Goal: Task Accomplishment & Management: Use online tool/utility

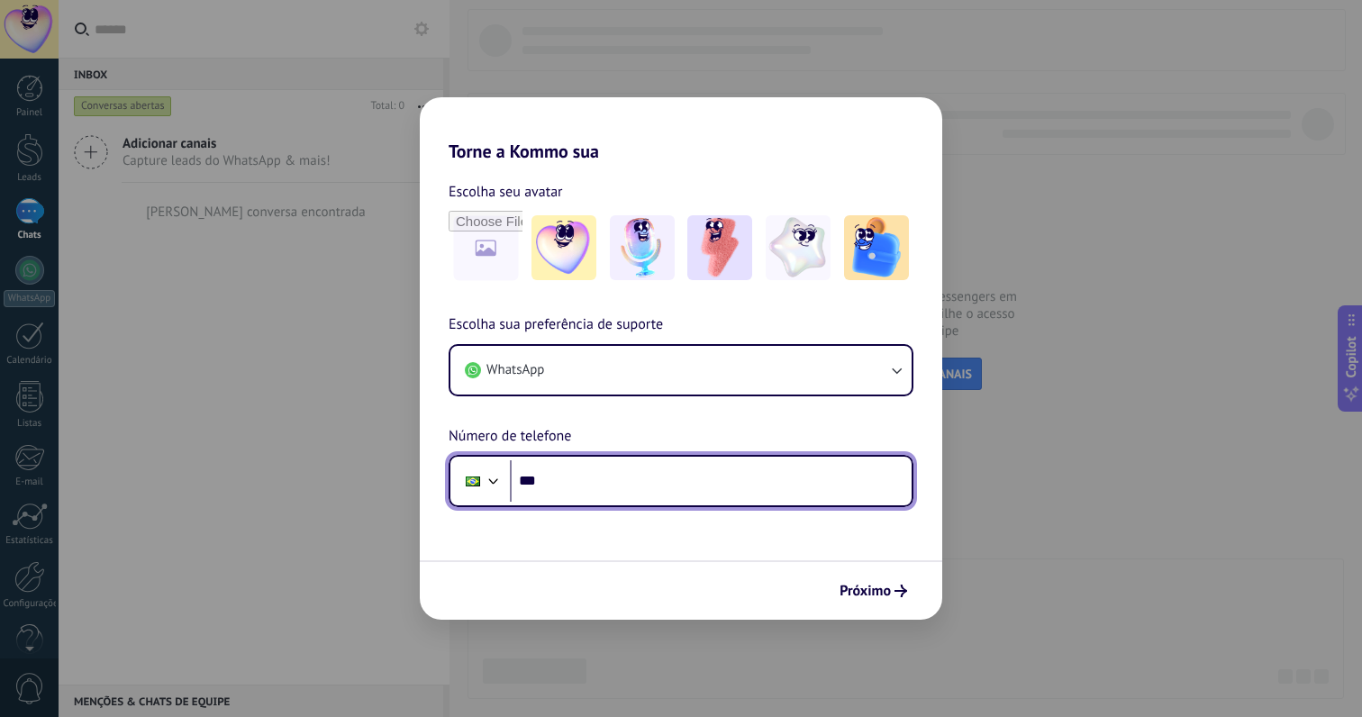
click at [658, 485] on input "***" at bounding box center [711, 480] width 402 height 41
paste input "**********"
type input "**********"
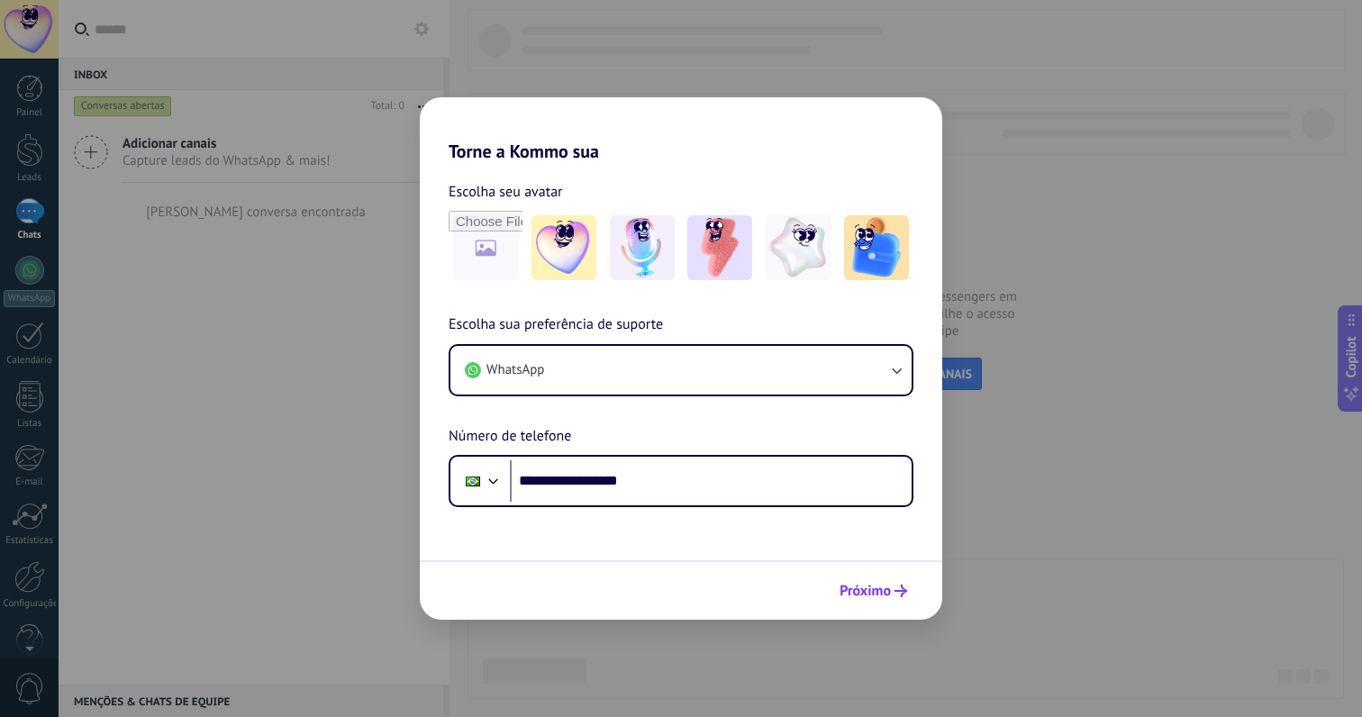
click at [880, 596] on span "Próximo" at bounding box center [864, 590] width 51 height 13
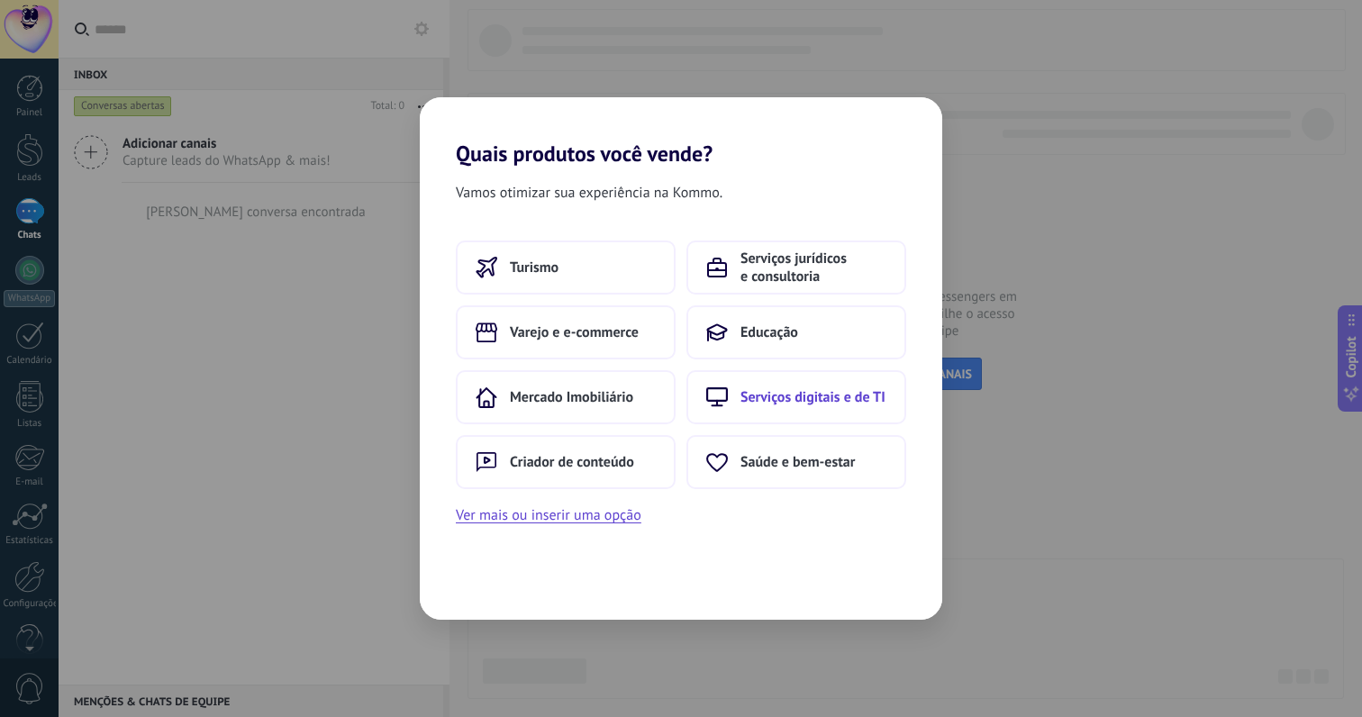
click at [766, 399] on span "Serviços digitais e de TI" at bounding box center [812, 397] width 145 height 18
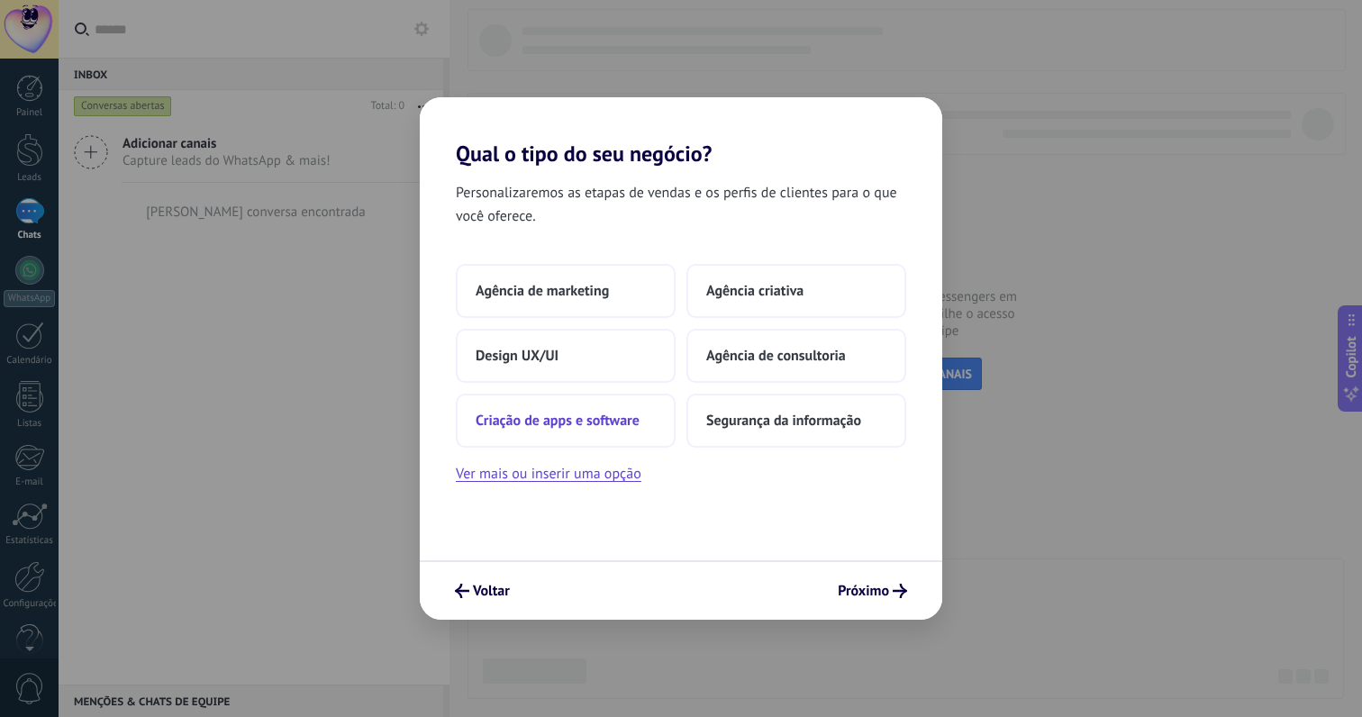
click at [579, 409] on button "Criação de apps e software" at bounding box center [566, 421] width 220 height 54
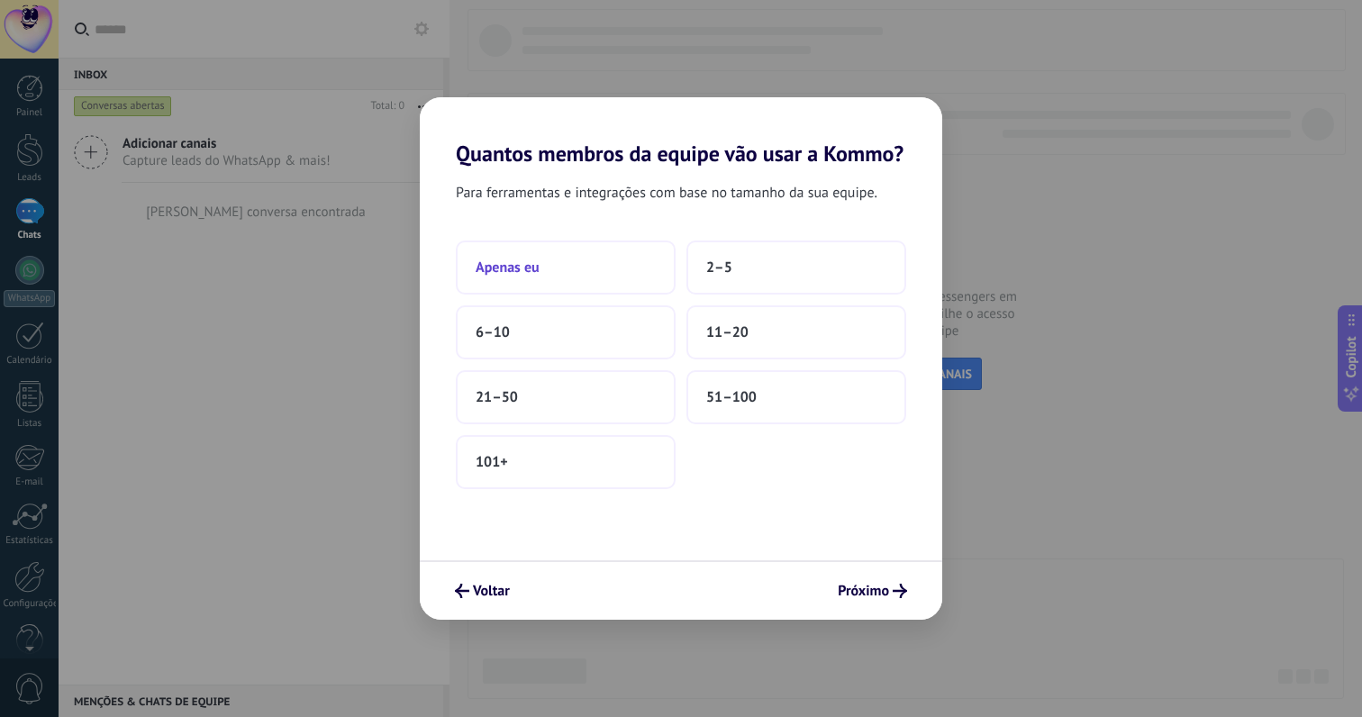
click at [572, 265] on button "Apenas eu" at bounding box center [566, 267] width 220 height 54
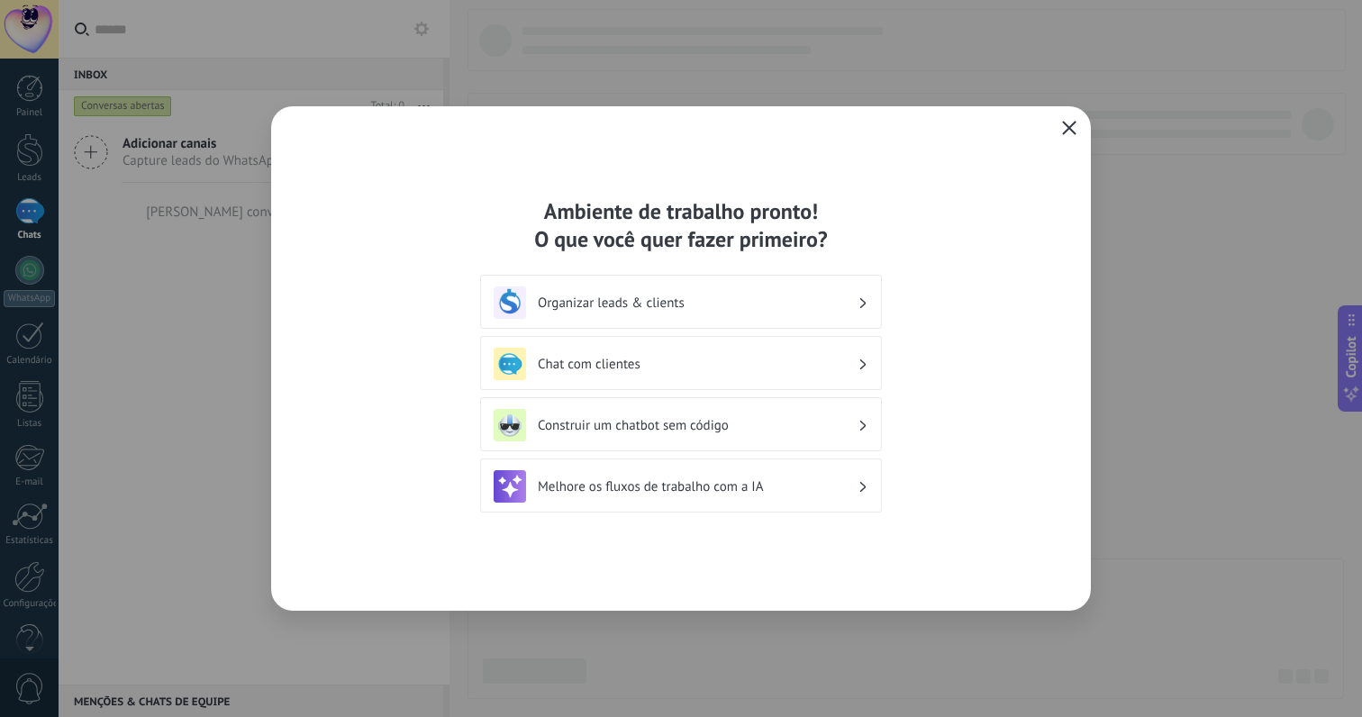
click at [1064, 123] on use "button" at bounding box center [1070, 128] width 14 height 14
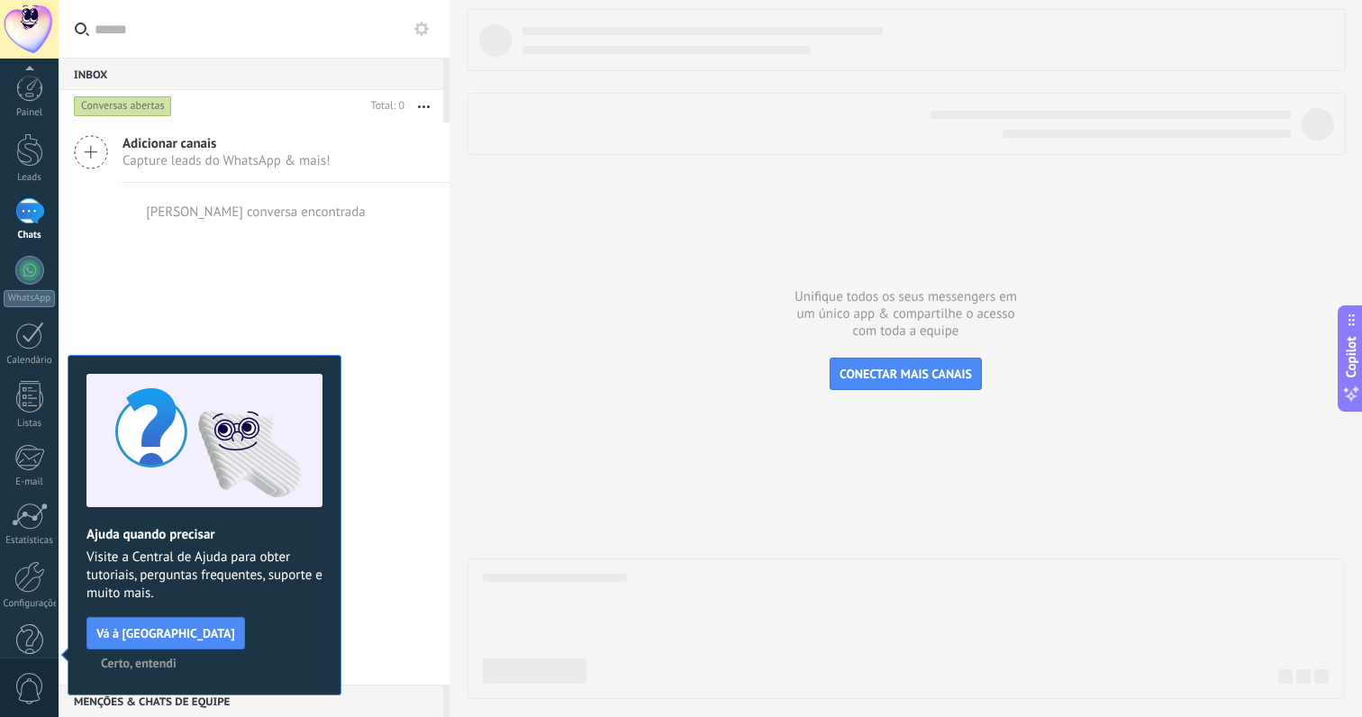
scroll to position [32, 0]
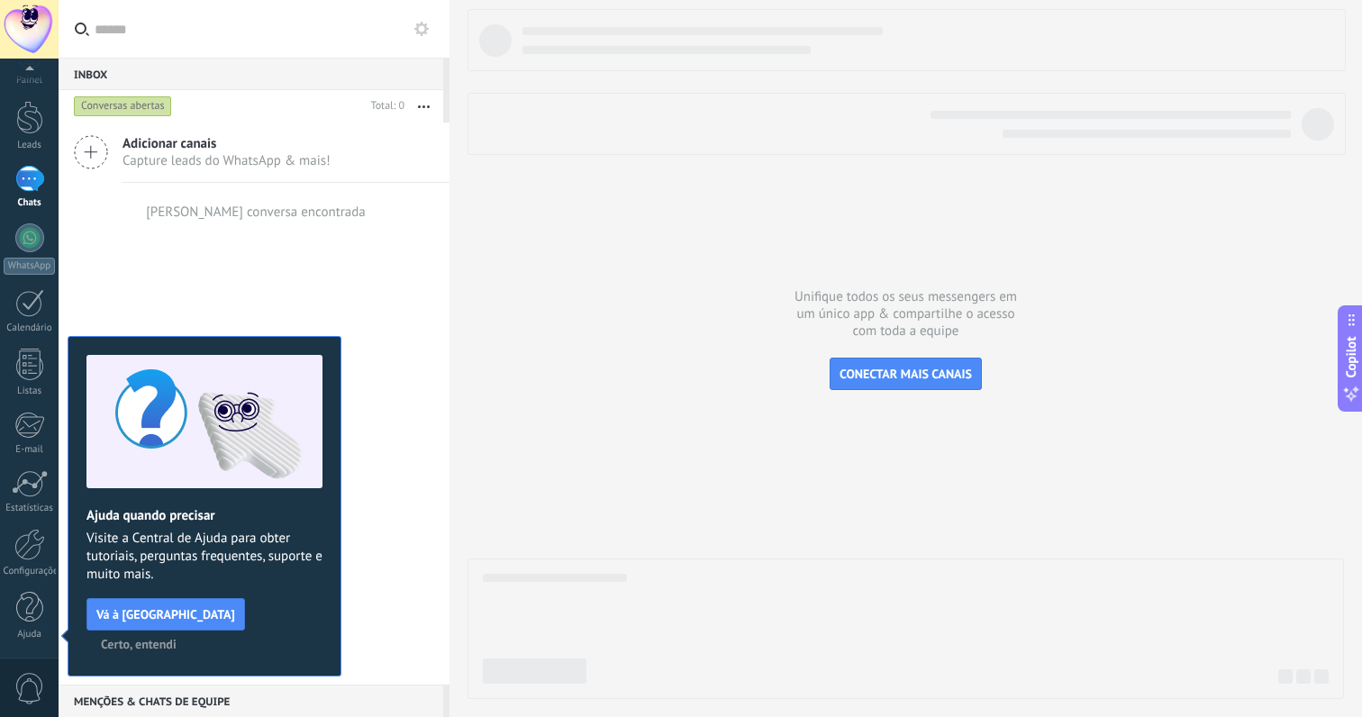
click at [177, 638] on span "Certo, entendi" at bounding box center [139, 644] width 76 height 13
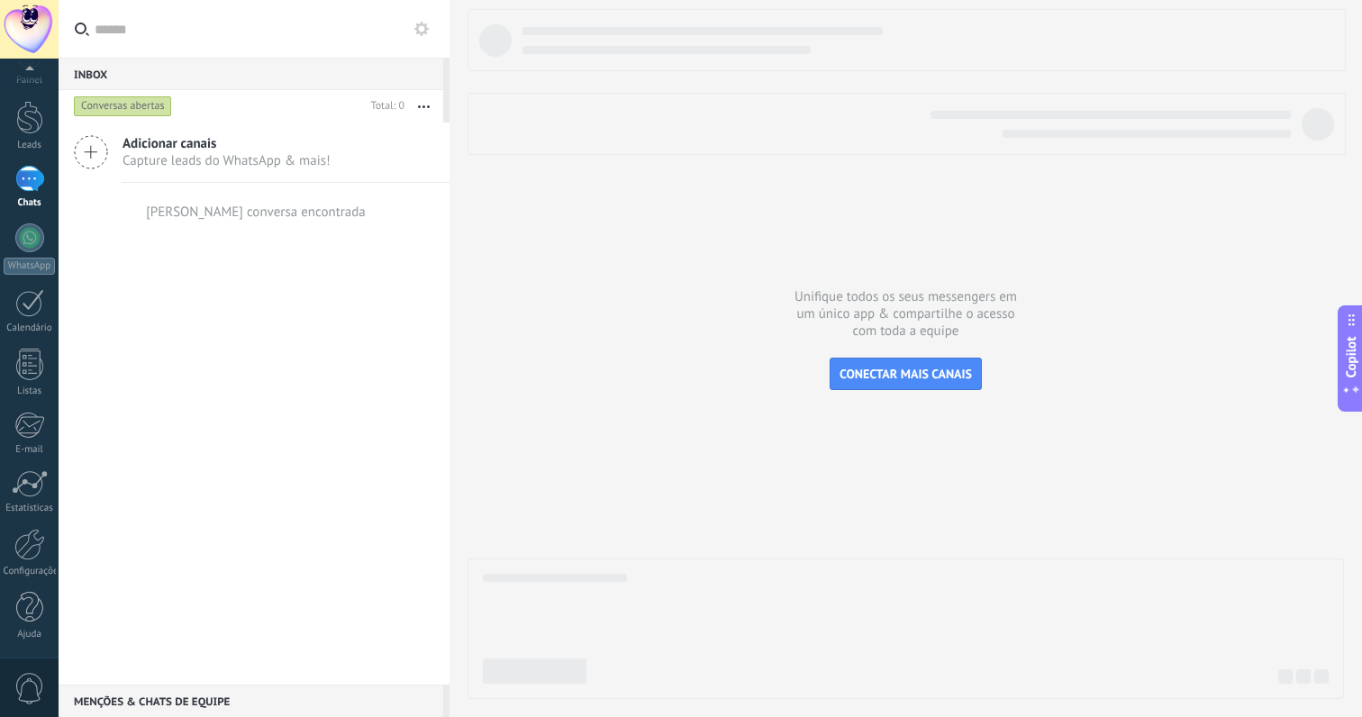
click at [239, 269] on div "Adicionar canais Capture leads do WhatsApp & mais! Nenhuma conversa encontrada" at bounding box center [254, 403] width 391 height 562
click at [222, 240] on div "Adicionar canais Capture leads do WhatsApp & mais! Nenhuma conversa encontrada" at bounding box center [254, 403] width 391 height 562
click at [185, 158] on span "Capture leads do WhatsApp & mais!" at bounding box center [226, 160] width 208 height 17
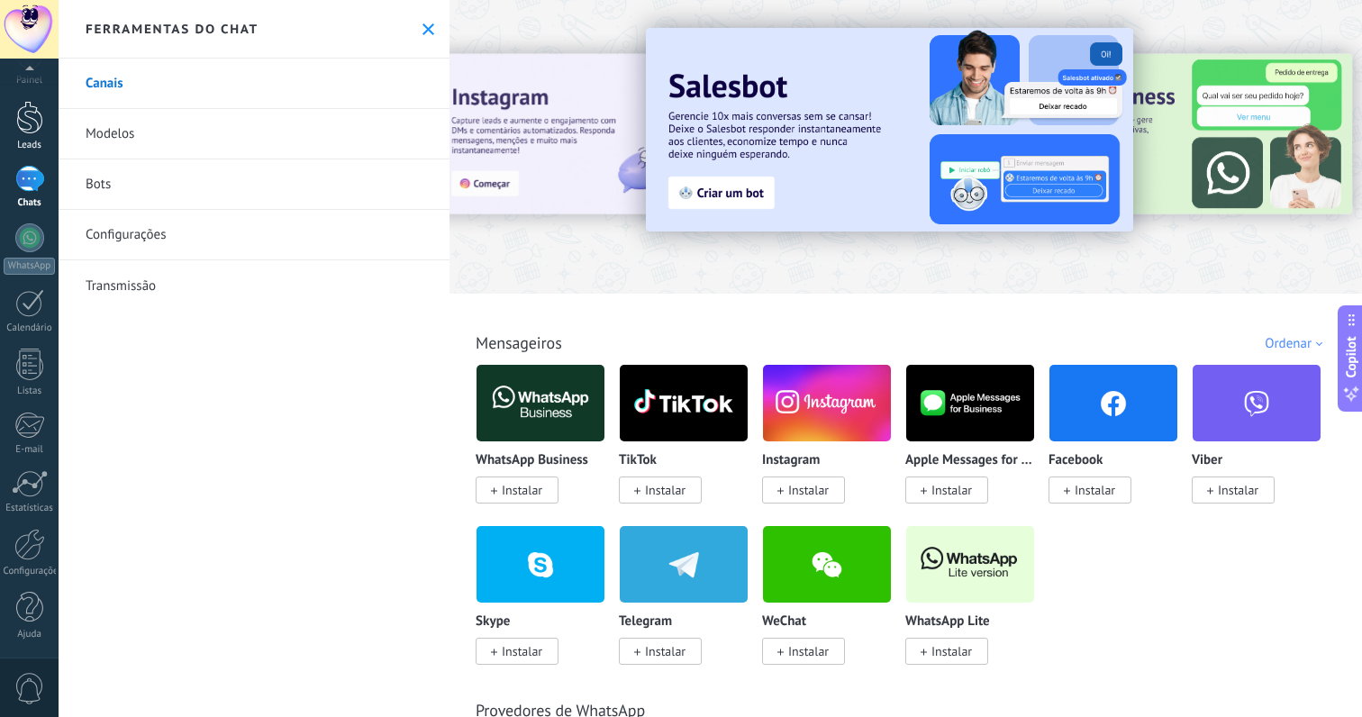
click at [37, 122] on div at bounding box center [29, 117] width 27 height 33
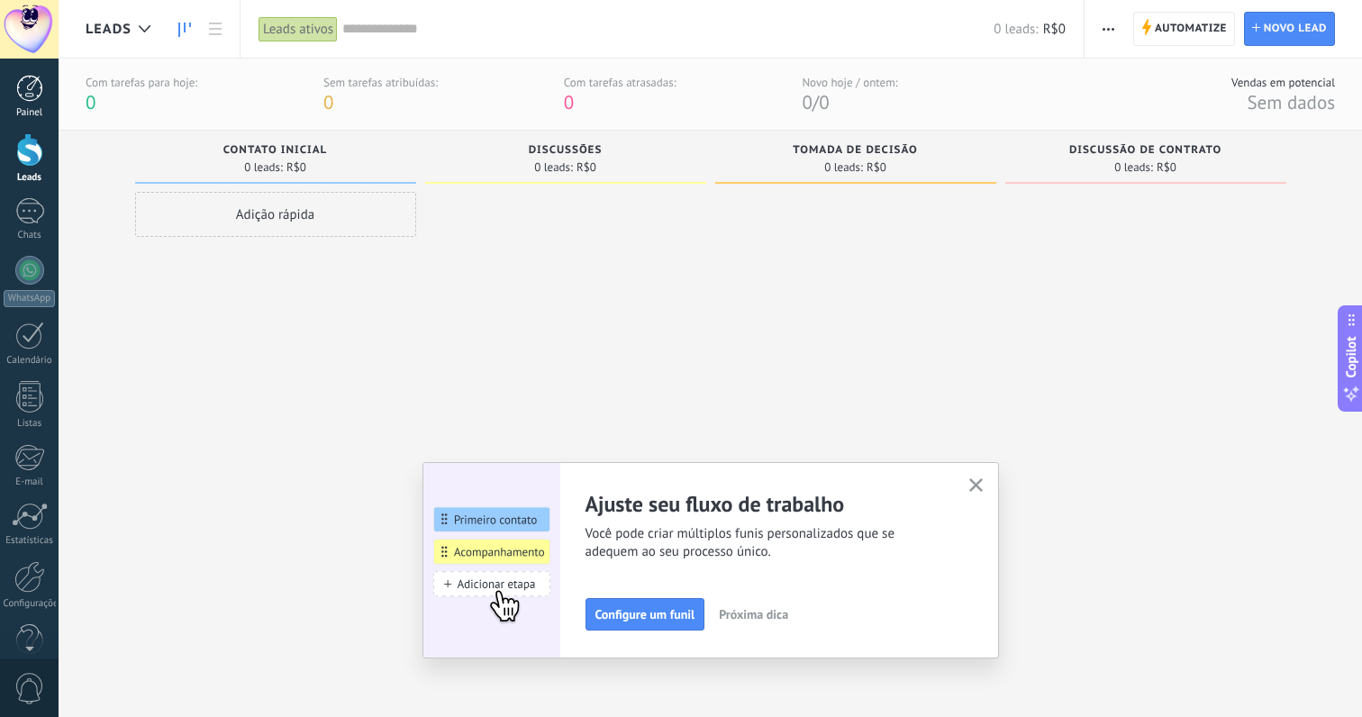
click at [27, 100] on div at bounding box center [29, 88] width 27 height 27
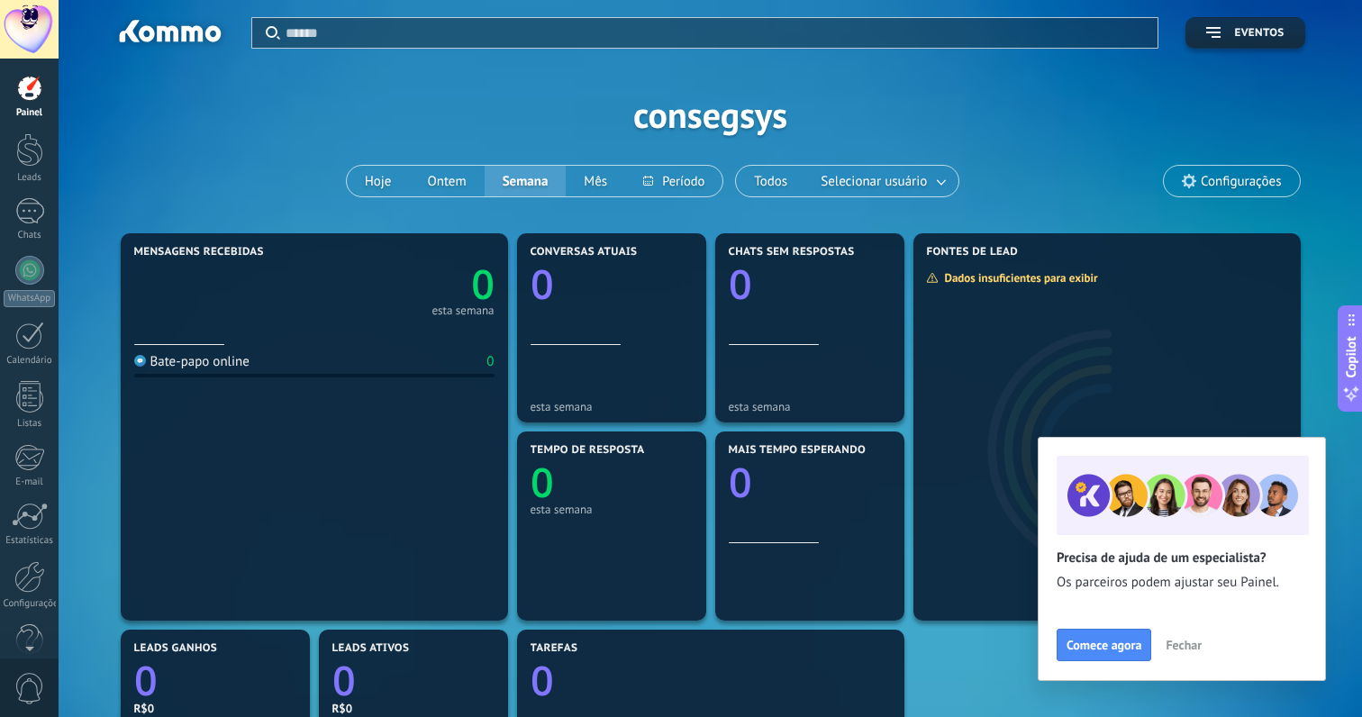
click at [1189, 648] on span "Fechar" at bounding box center [1183, 645] width 36 height 13
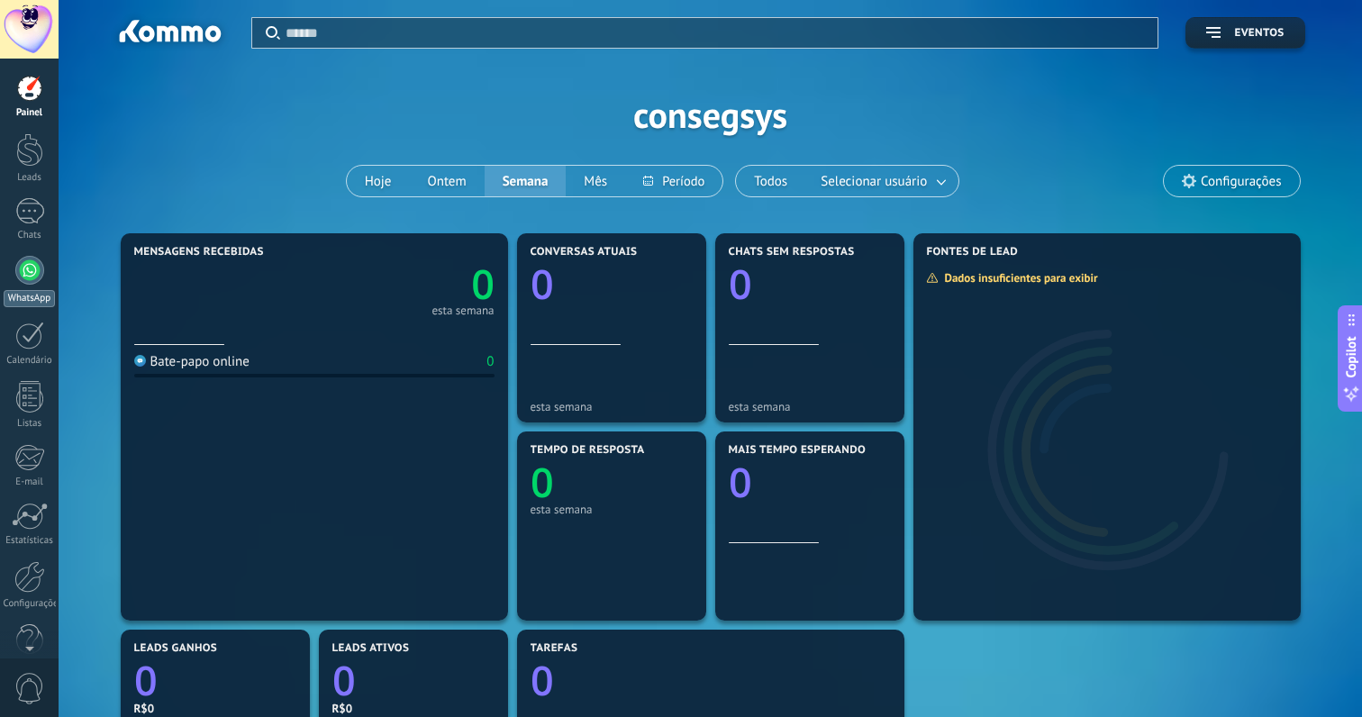
click at [28, 268] on div at bounding box center [29, 270] width 29 height 29
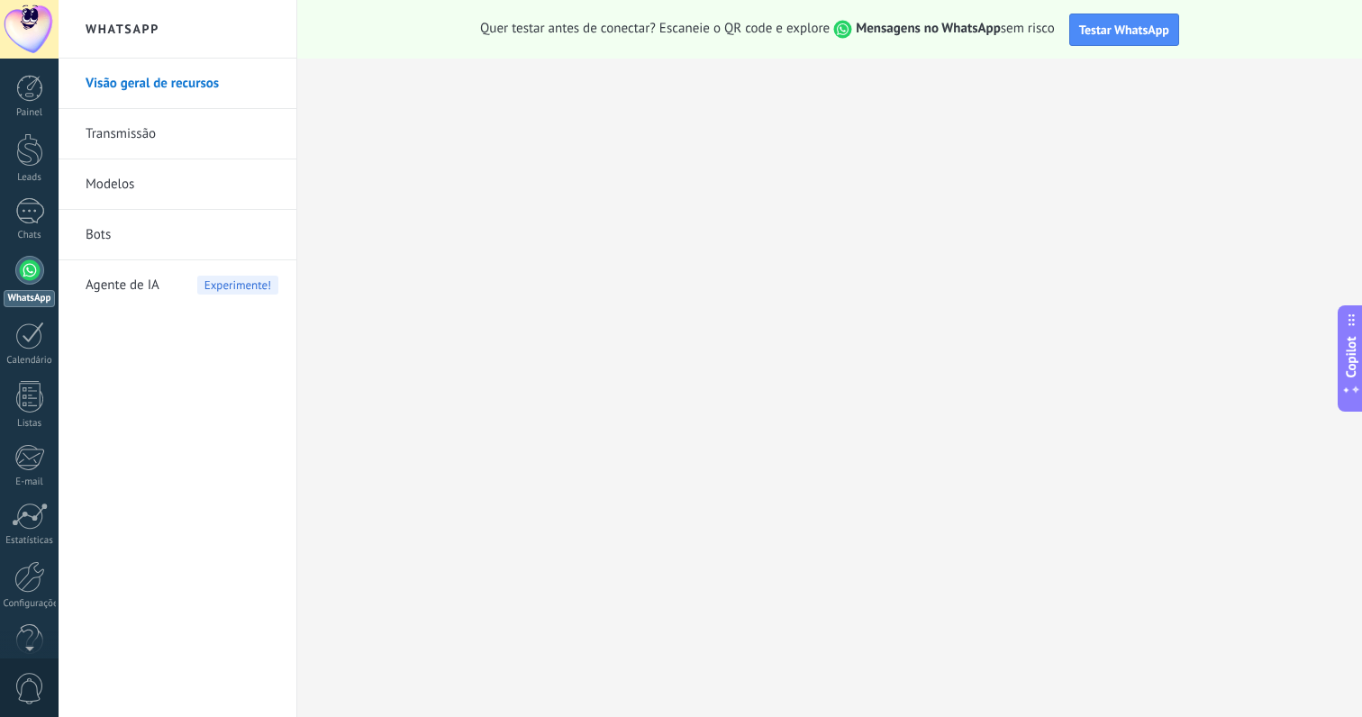
click at [178, 331] on div "Visão geral de recursos Transmissão Modelos Bots Agente de IA Experimente!" at bounding box center [178, 388] width 238 height 658
click at [1100, 32] on span "Testar WhatsApp" at bounding box center [1124, 30] width 90 height 16
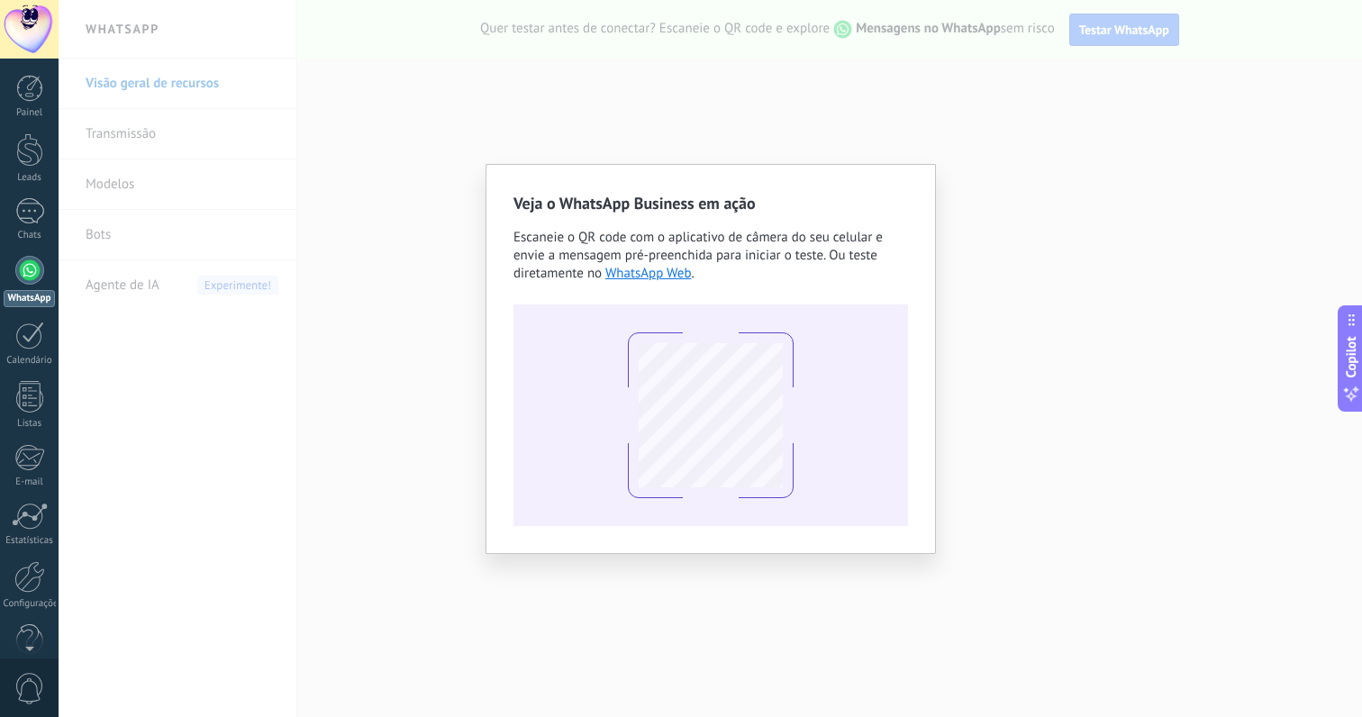
click at [231, 431] on div "Veja o WhatsApp Business em ação Escaneie o QR code com o aplicativo de câmera …" at bounding box center [710, 358] width 1303 height 717
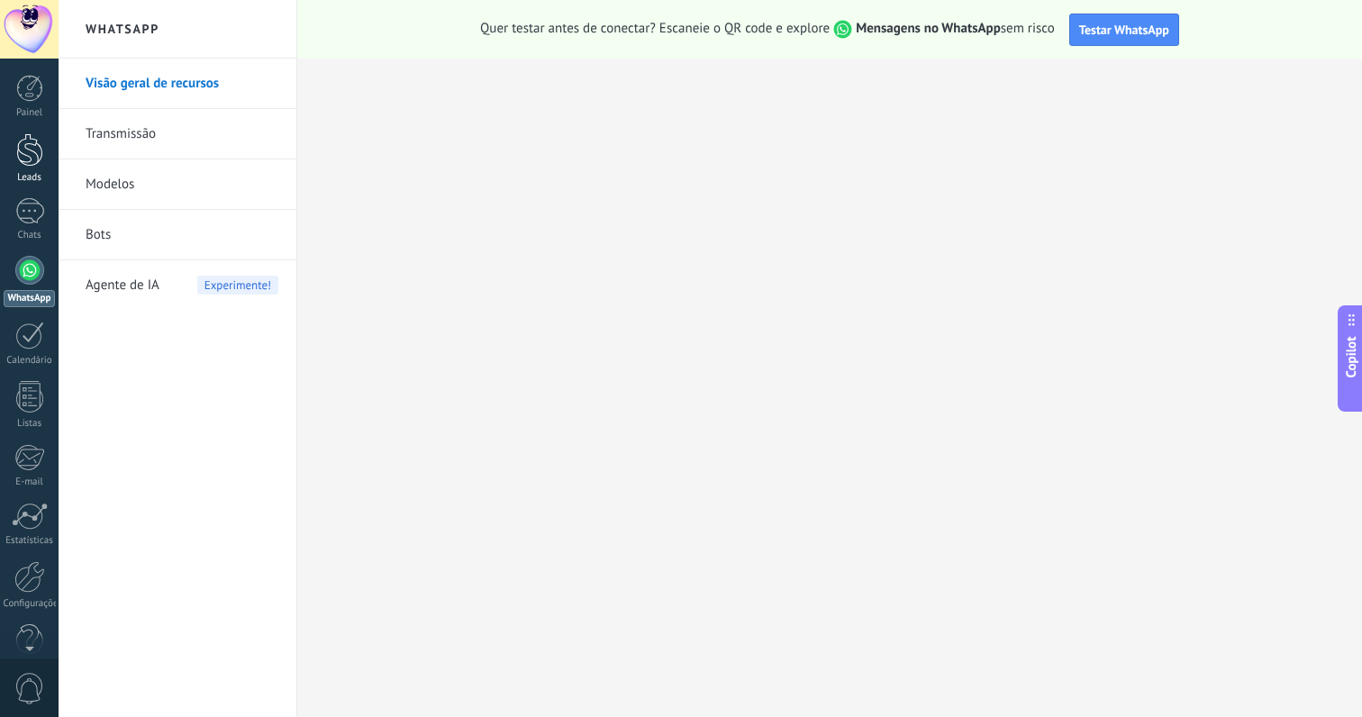
click at [33, 160] on div at bounding box center [29, 149] width 27 height 33
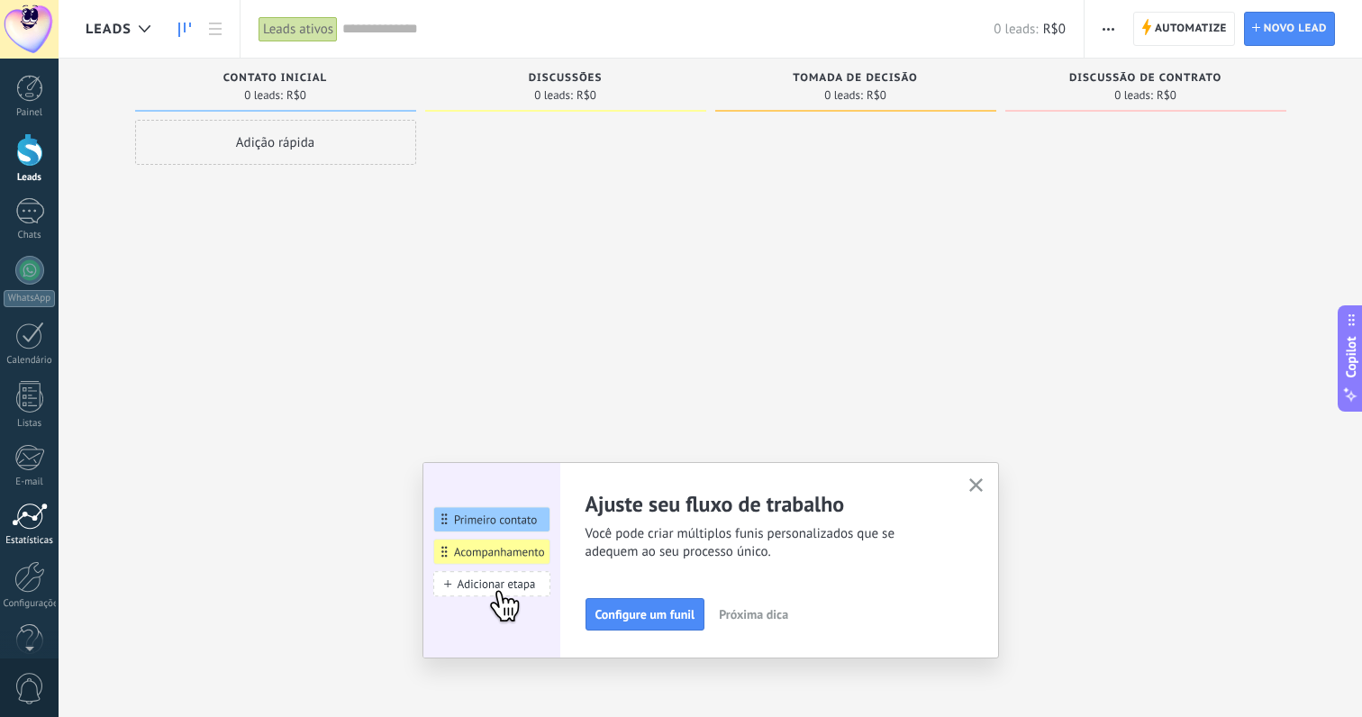
scroll to position [32, 0]
click at [30, 562] on link "Configurações" at bounding box center [29, 553] width 59 height 49
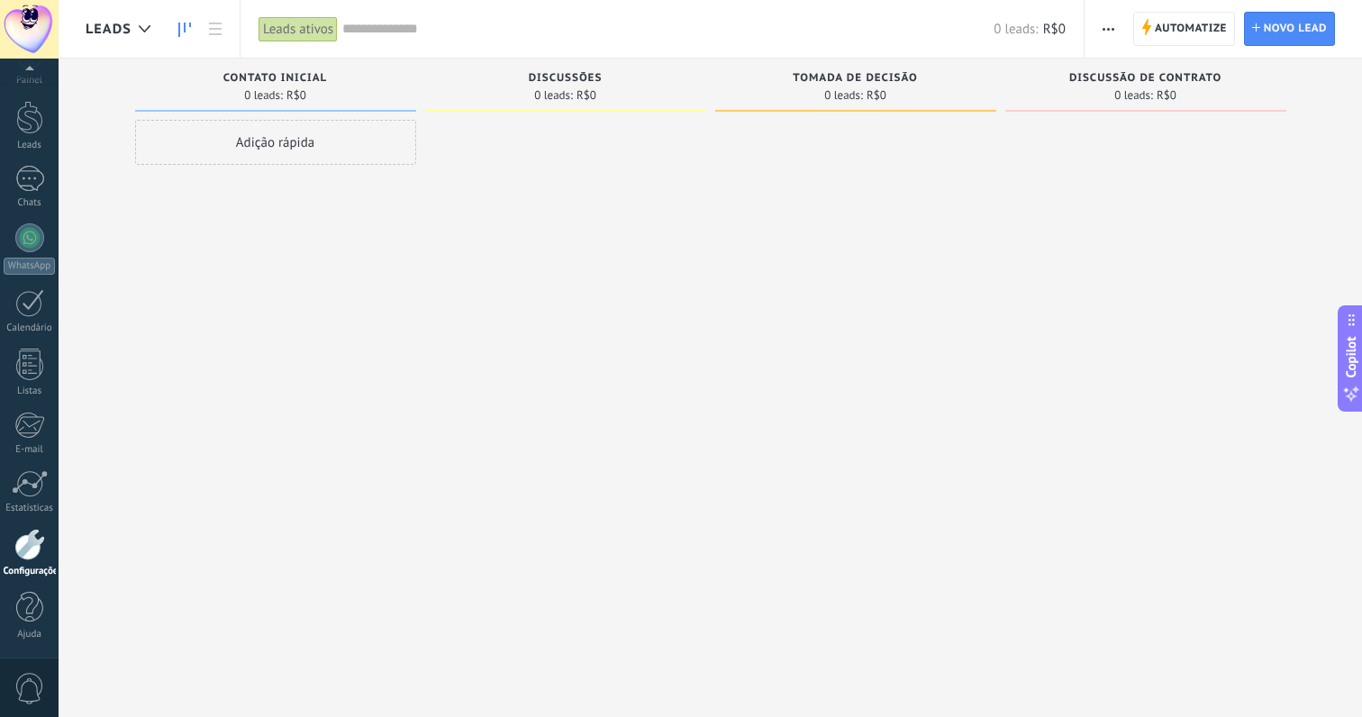
click at [27, 548] on div at bounding box center [29, 545] width 31 height 32
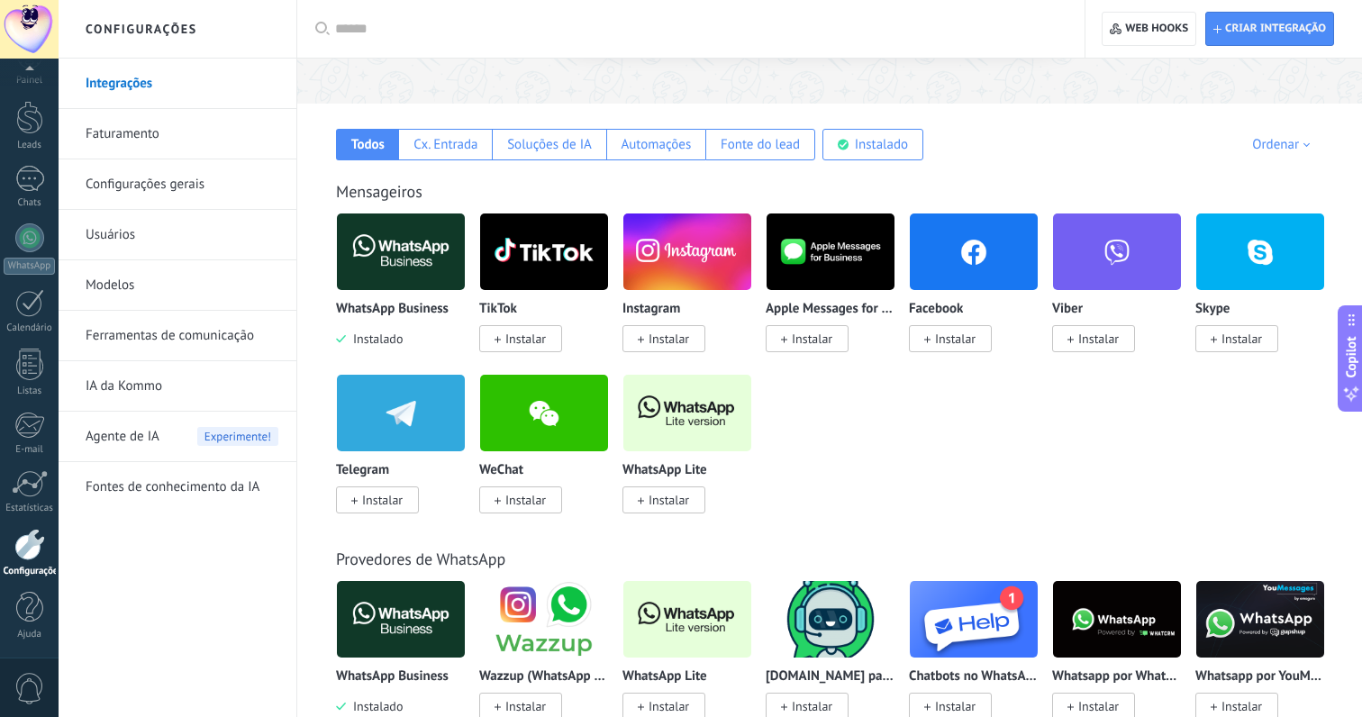
scroll to position [258, 0]
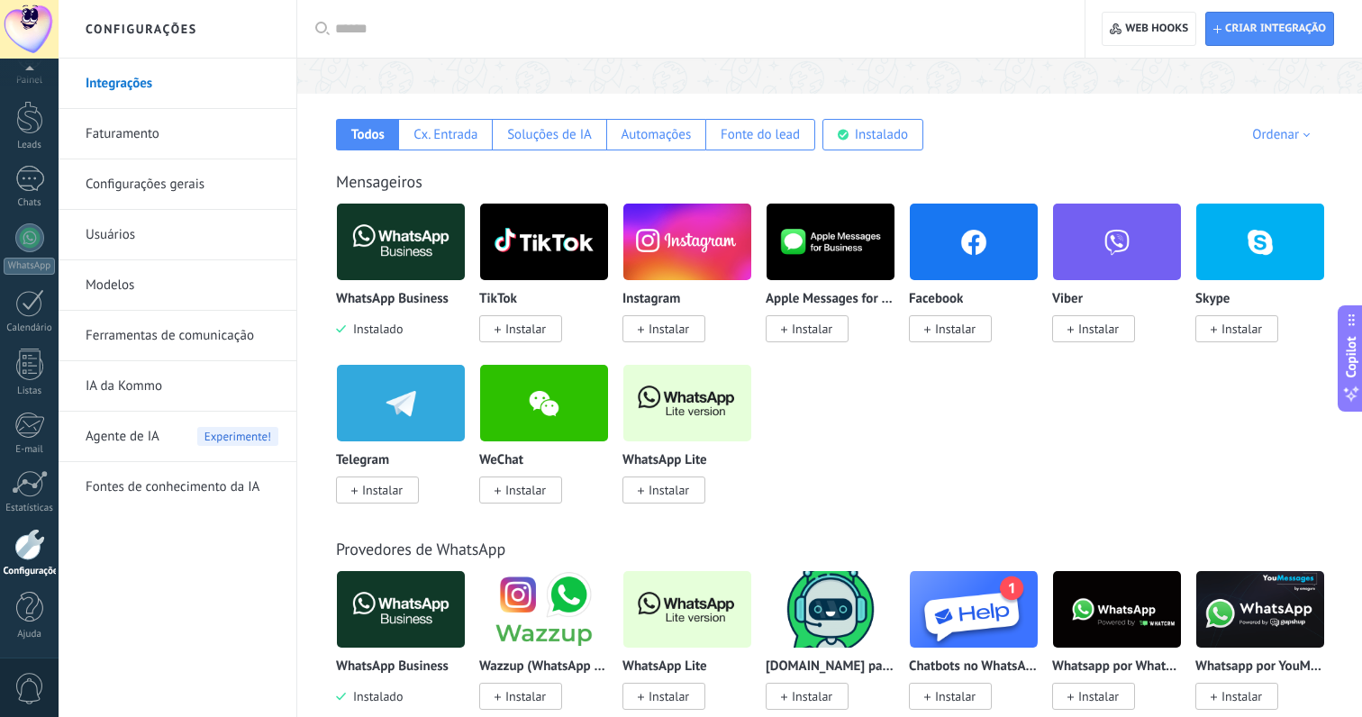
click at [667, 493] on span "Instalar" at bounding box center [668, 490] width 41 height 16
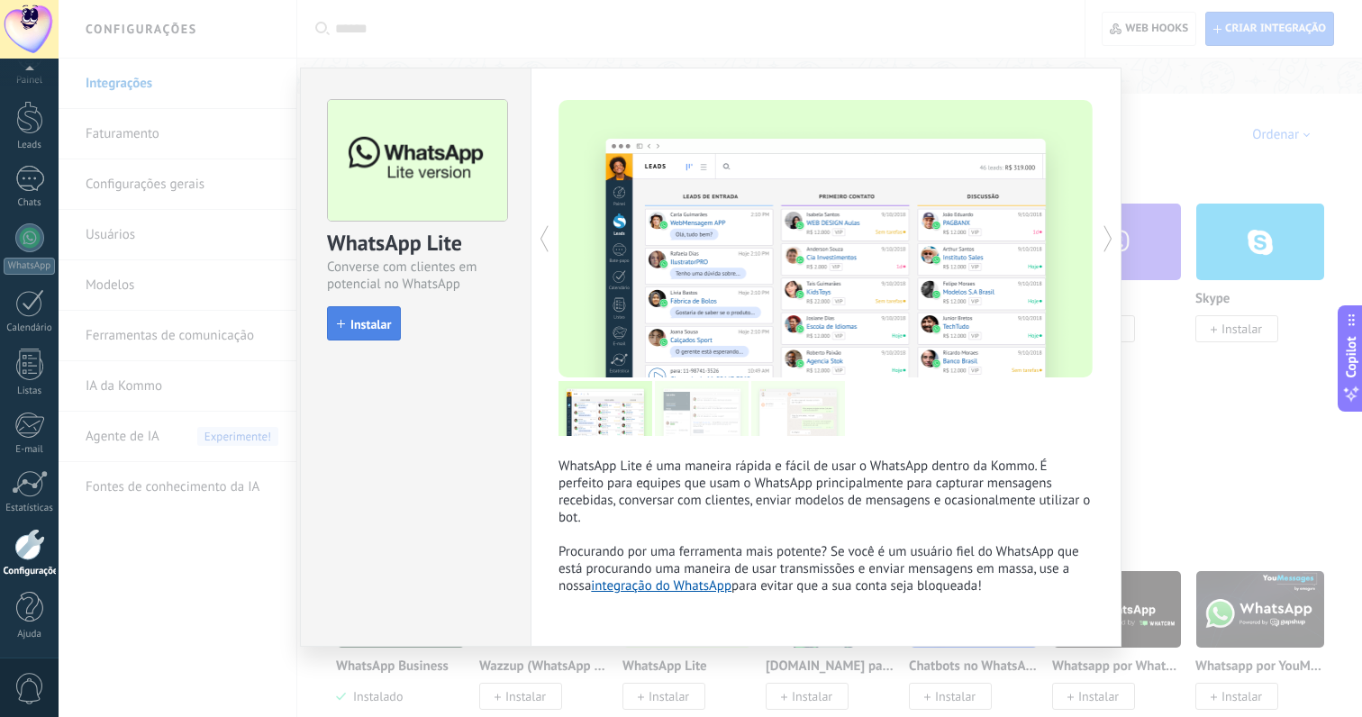
click at [381, 329] on span "Instalar" at bounding box center [370, 324] width 41 height 13
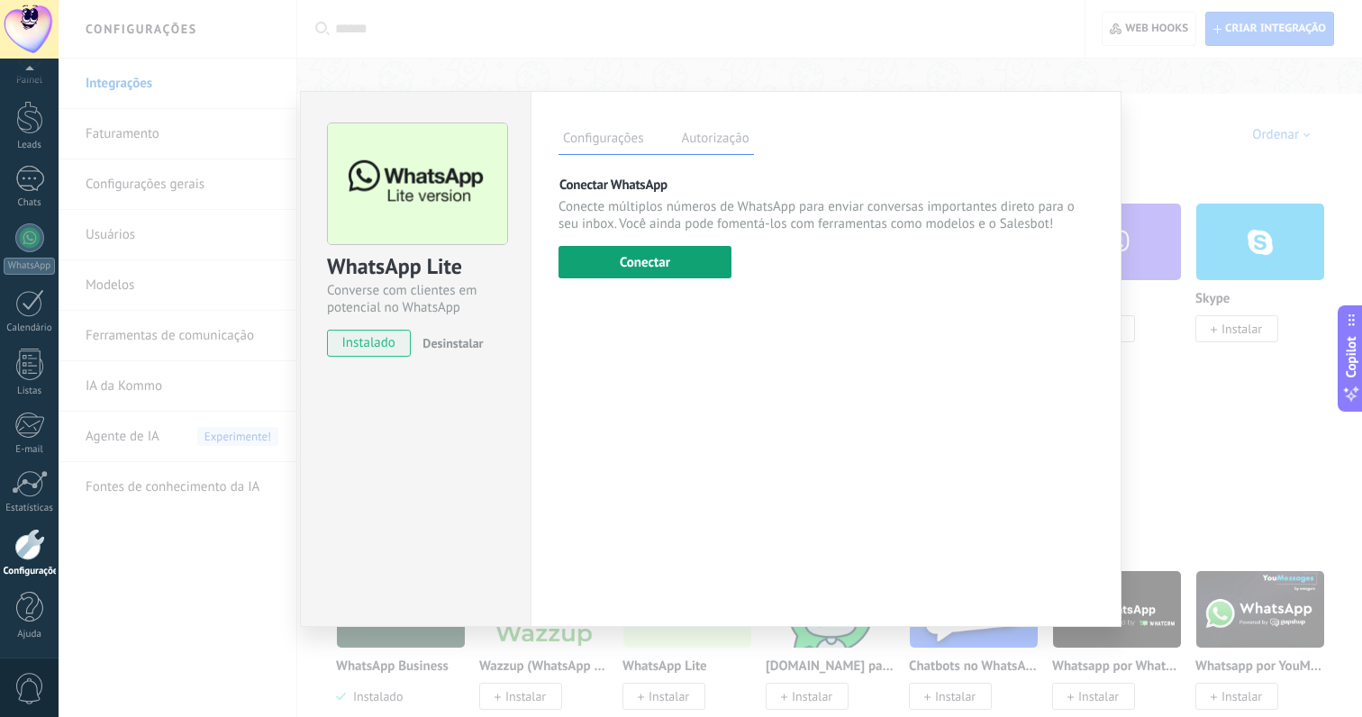
click at [617, 269] on button "Conectar" at bounding box center [644, 262] width 173 height 32
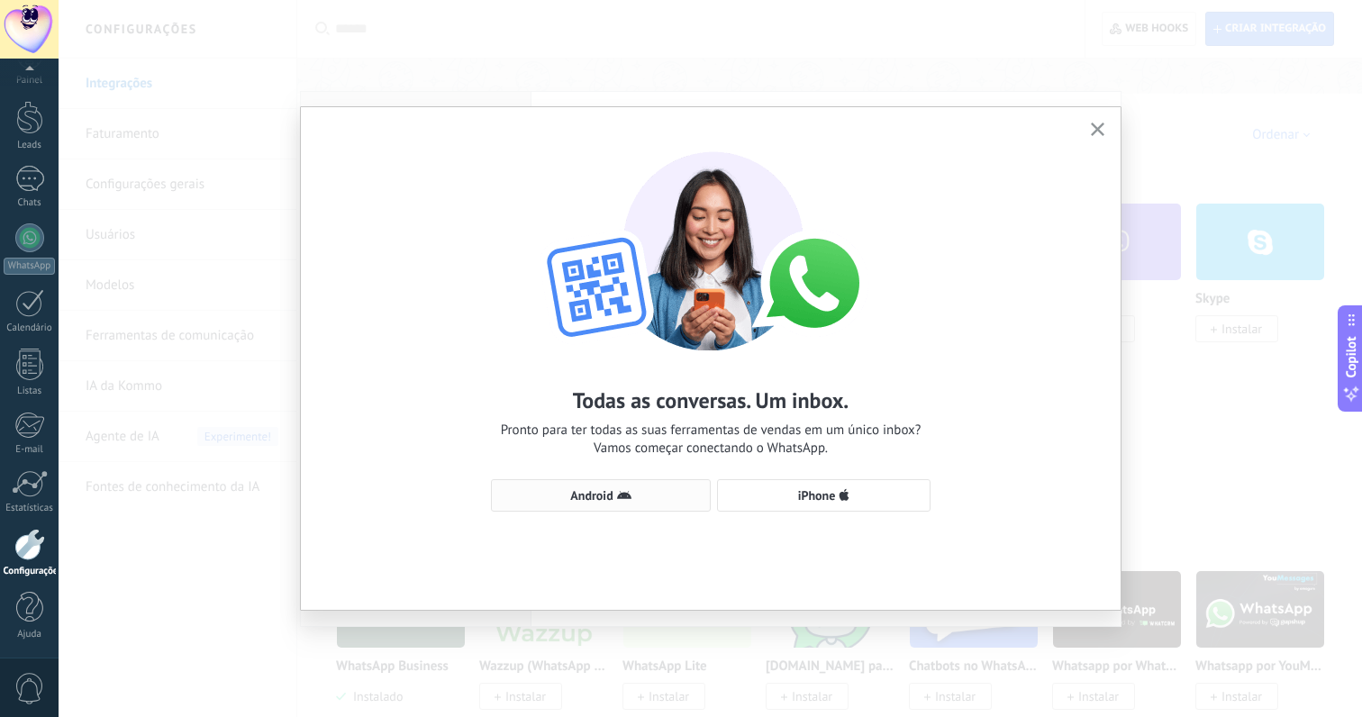
click at [630, 500] on icon "button" at bounding box center [624, 495] width 14 height 14
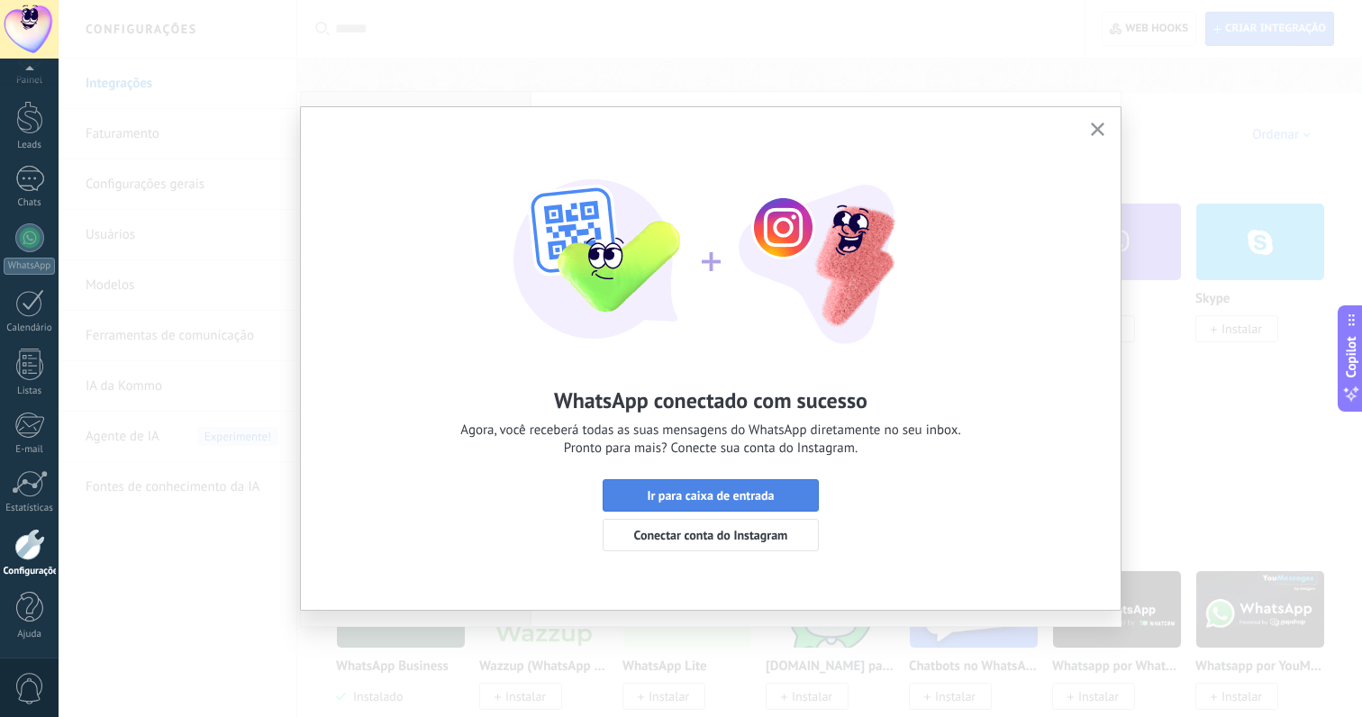
click at [662, 500] on span "Ir para caixa de entrada" at bounding box center [710, 495] width 127 height 13
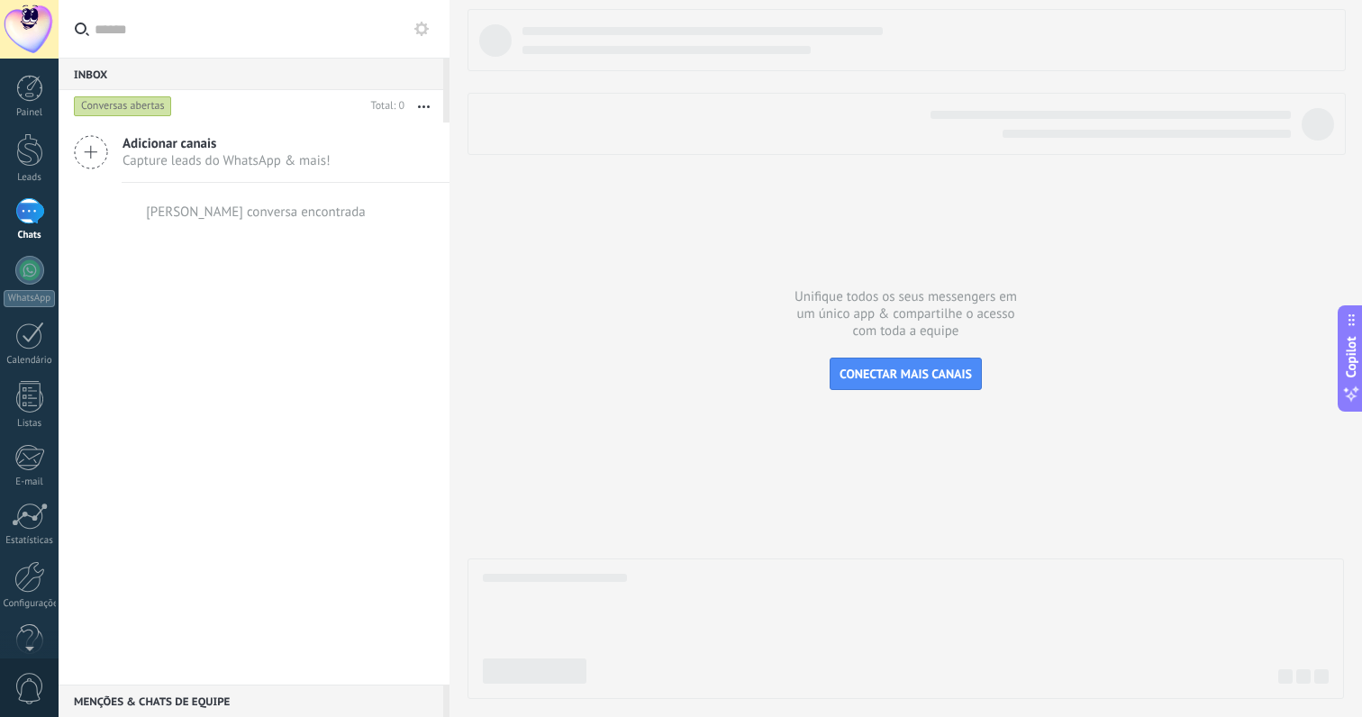
click at [329, 317] on div "Adicionar canais Capture leads do WhatsApp & mais! Nenhuma conversa encontrada" at bounding box center [254, 403] width 391 height 562
click at [243, 338] on div "Adicionar canais Capture leads do WhatsApp & mais! Nenhuma conversa encontrada" at bounding box center [254, 403] width 391 height 562
click at [32, 217] on div at bounding box center [29, 211] width 29 height 26
click at [25, 168] on link "Leads" at bounding box center [29, 158] width 59 height 50
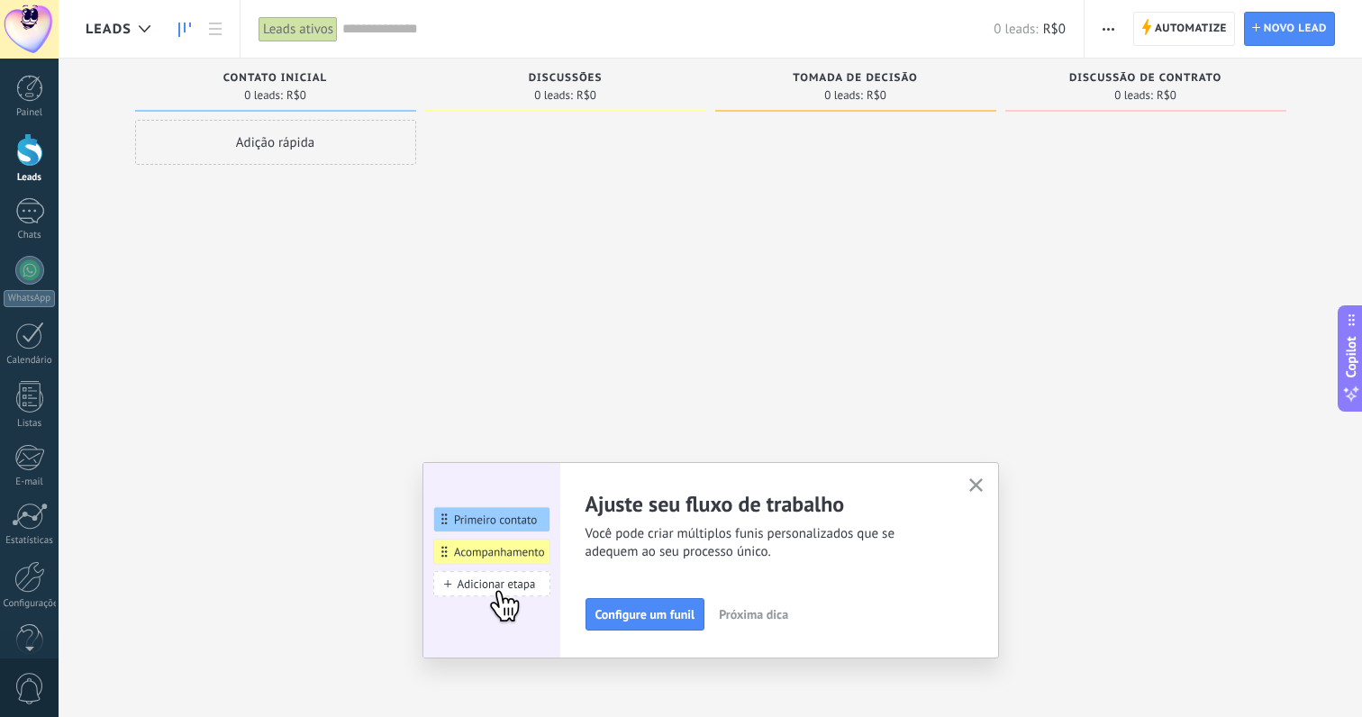
click at [971, 486] on icon "button" at bounding box center [976, 485] width 14 height 14
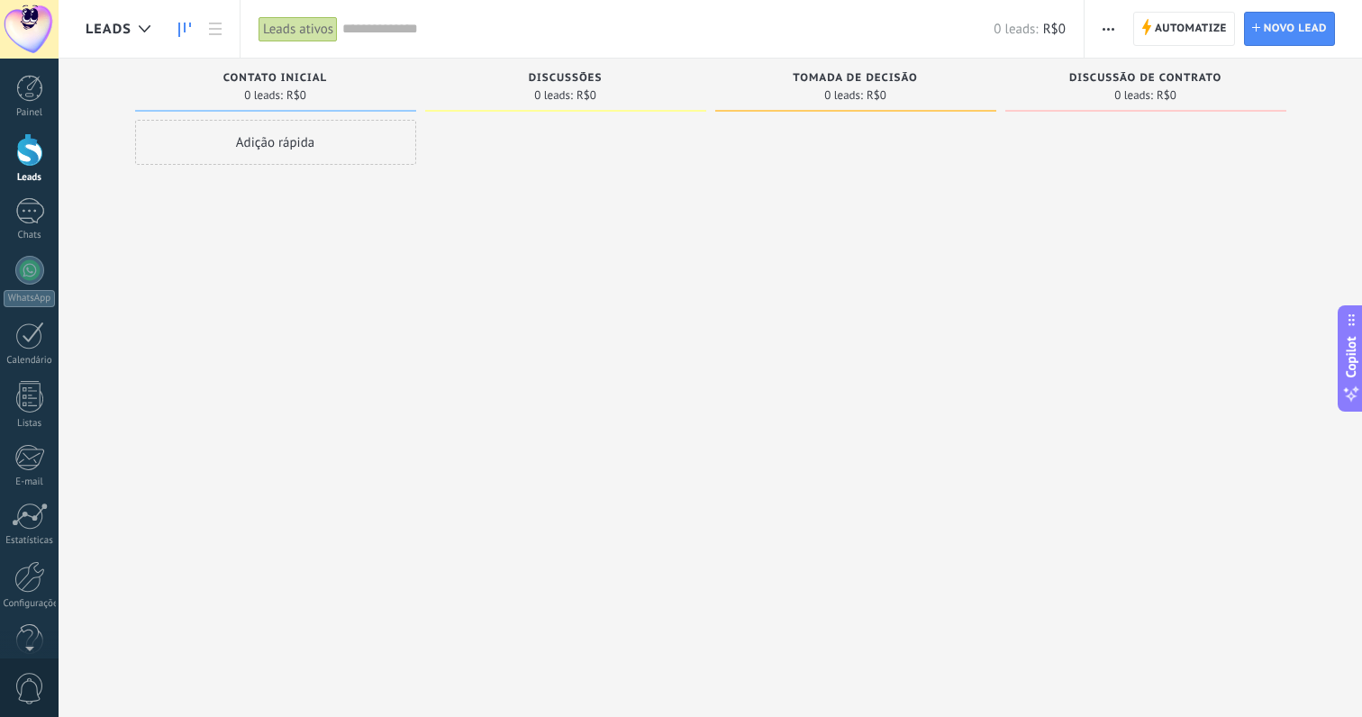
click at [226, 286] on div "Adição rápida" at bounding box center [275, 361] width 281 height 482
click at [137, 220] on div "Adição rápida" at bounding box center [275, 361] width 281 height 482
click at [195, 240] on div "Adição rápida" at bounding box center [275, 361] width 281 height 482
click at [177, 207] on div "Adição rápida" at bounding box center [275, 361] width 281 height 482
click at [31, 217] on div at bounding box center [29, 211] width 29 height 26
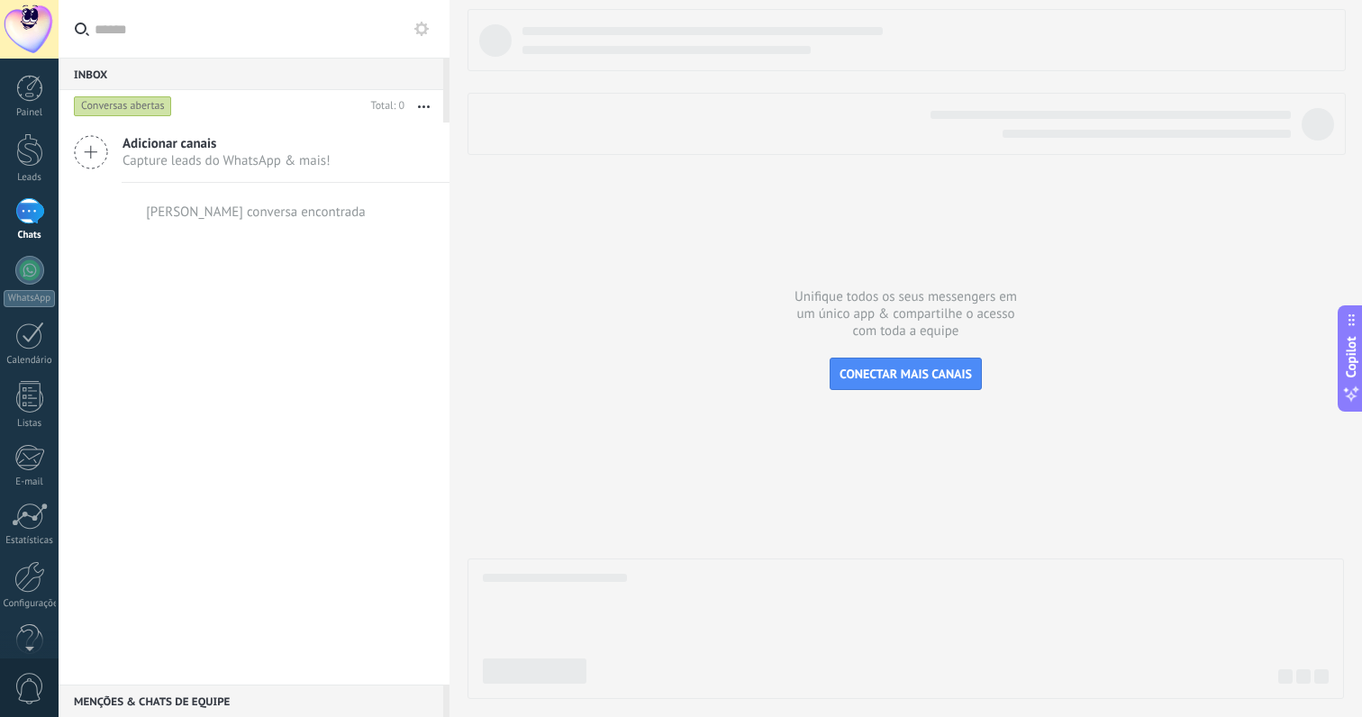
click at [237, 259] on div "Adicionar canais Capture leads do WhatsApp & mais! Nenhuma conversa encontrada" at bounding box center [254, 403] width 391 height 562
click at [23, 379] on div at bounding box center [29, 365] width 27 height 32
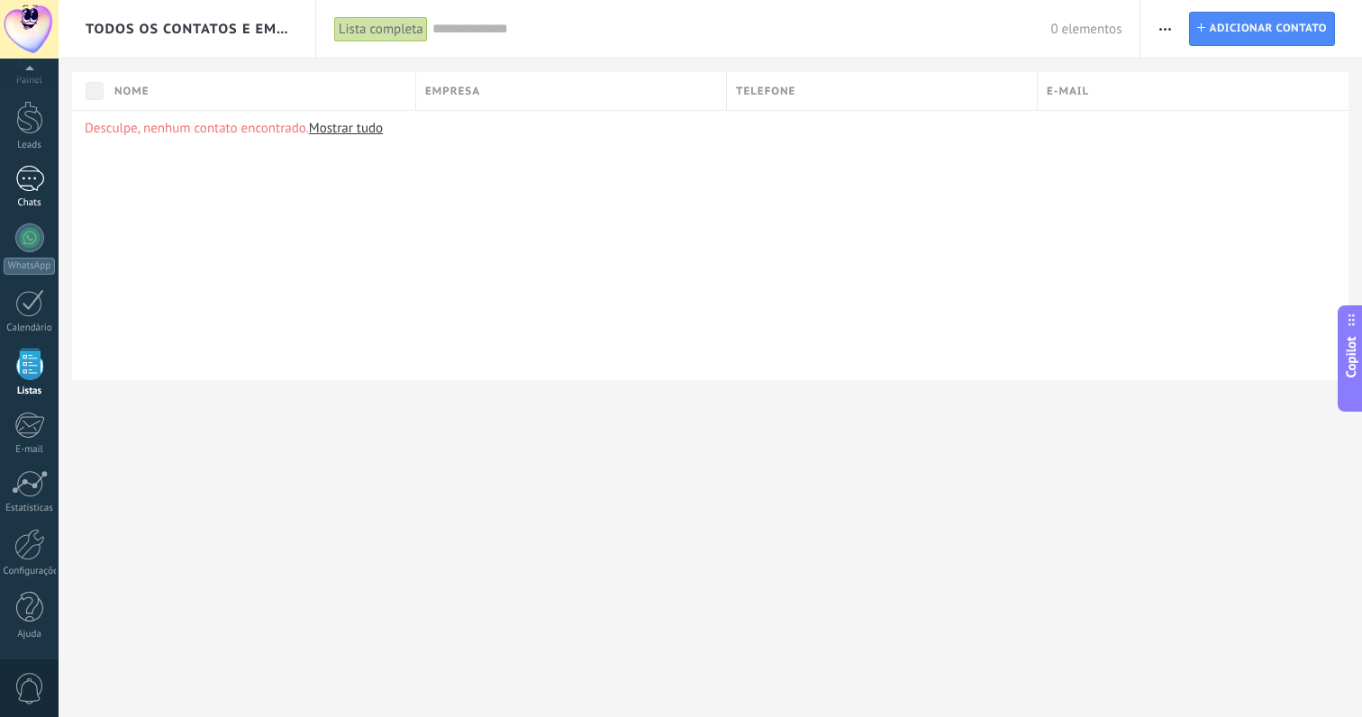
click at [33, 195] on link "Chats" at bounding box center [29, 187] width 59 height 43
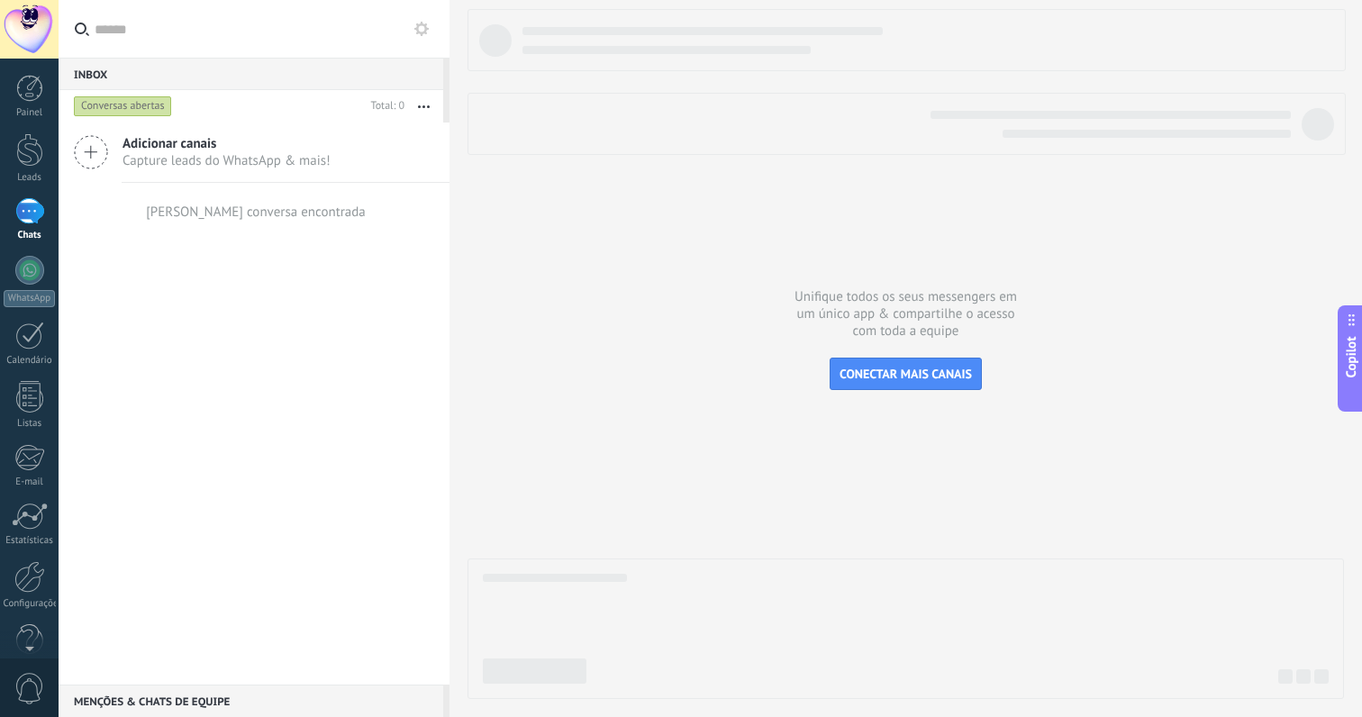
click at [207, 339] on div "Adicionar canais Capture leads do WhatsApp & mais! Nenhuma conversa encontrada" at bounding box center [254, 403] width 391 height 562
click at [32, 222] on div at bounding box center [29, 211] width 29 height 26
click at [25, 162] on div at bounding box center [29, 149] width 27 height 33
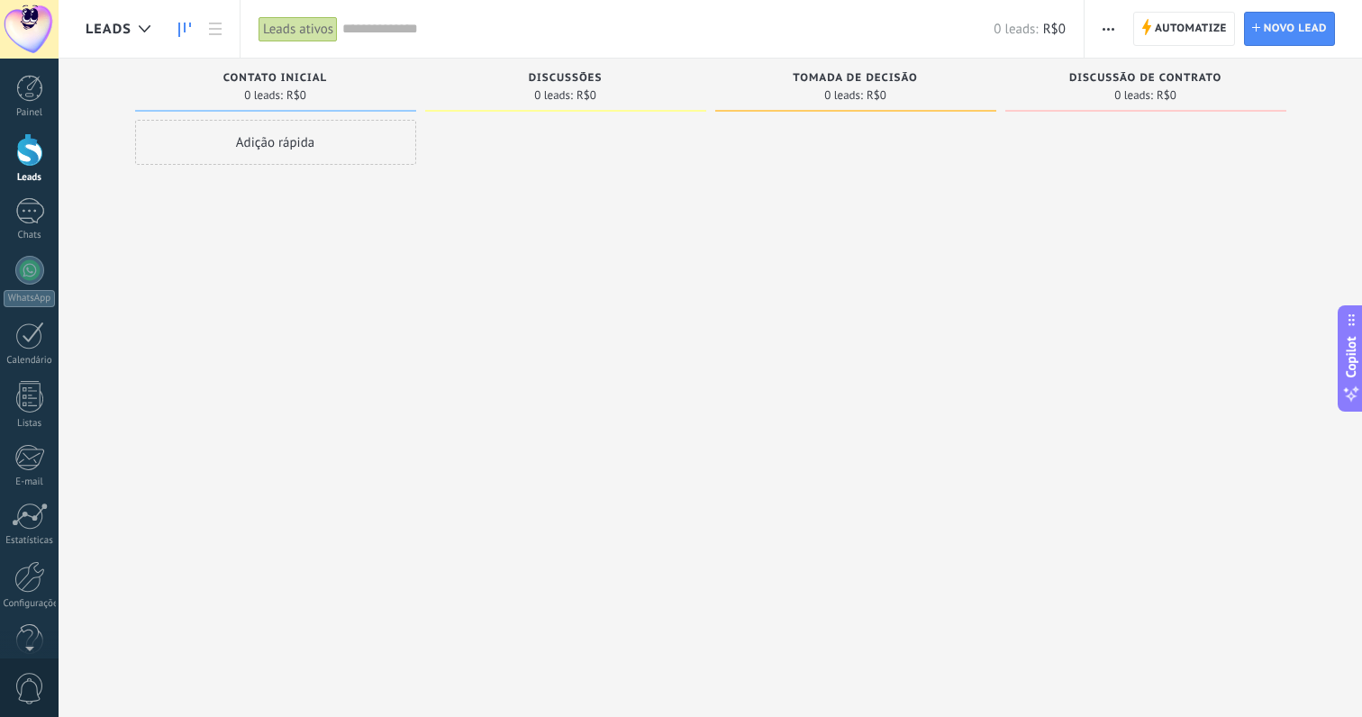
click at [276, 206] on div "Adição rápida" at bounding box center [275, 361] width 281 height 482
click at [27, 200] on div at bounding box center [29, 211] width 29 height 26
